Goal: Navigation & Orientation: Find specific page/section

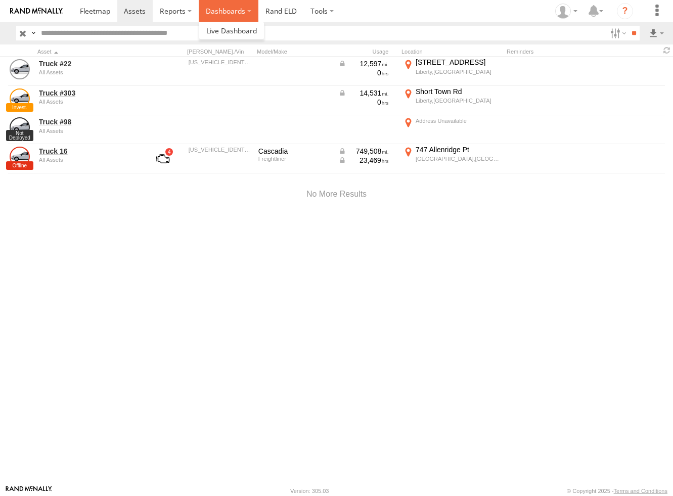
click at [244, 17] on label "Dashboards" at bounding box center [229, 11] width 60 height 22
click at [336, 11] on label at bounding box center [321, 11] width 37 height 22
click at [135, 13] on span at bounding box center [135, 11] width 22 height 10
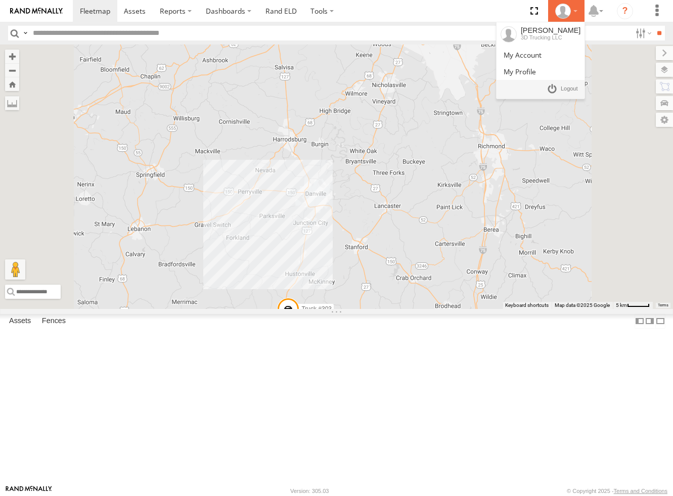
click at [574, 15] on div at bounding box center [566, 11] width 29 height 15
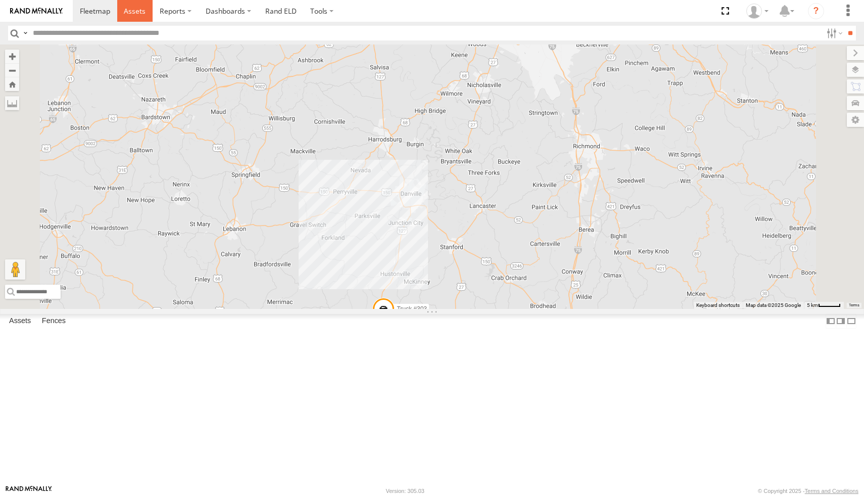
click at [142, 15] on span at bounding box center [135, 11] width 22 height 10
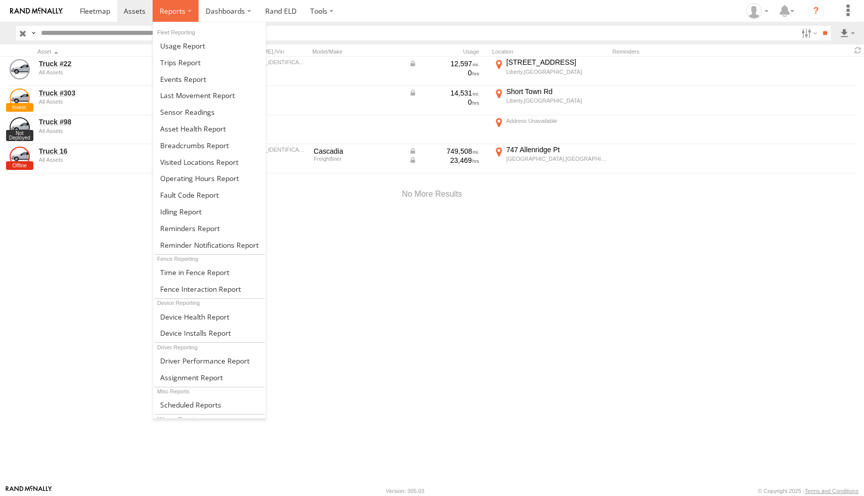
click at [178, 13] on span at bounding box center [173, 11] width 26 height 10
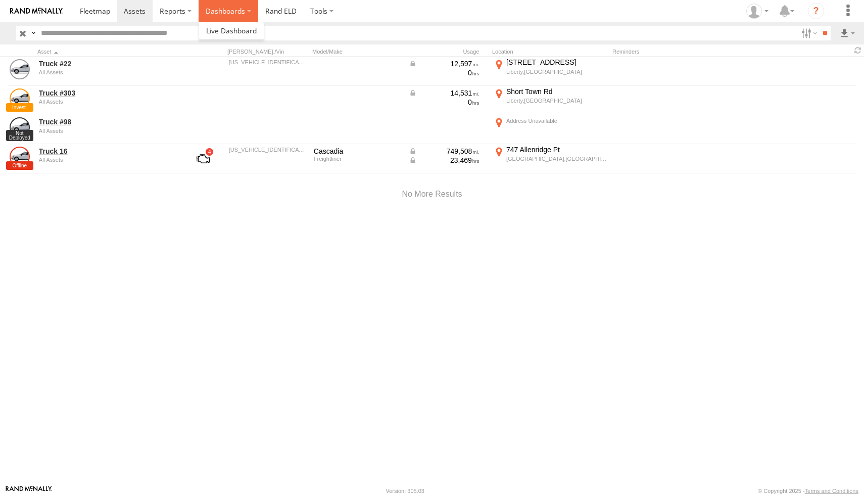
click at [246, 12] on label "Dashboards" at bounding box center [229, 11] width 60 height 22
click at [285, 4] on link "Rand ELD" at bounding box center [280, 11] width 45 height 22
